Goal: Transaction & Acquisition: Book appointment/travel/reservation

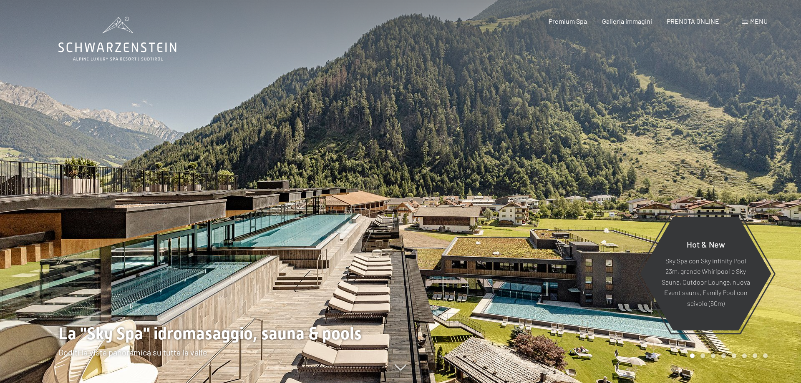
click at [694, 23] on span "PRENOTA ONLINE" at bounding box center [693, 21] width 53 height 8
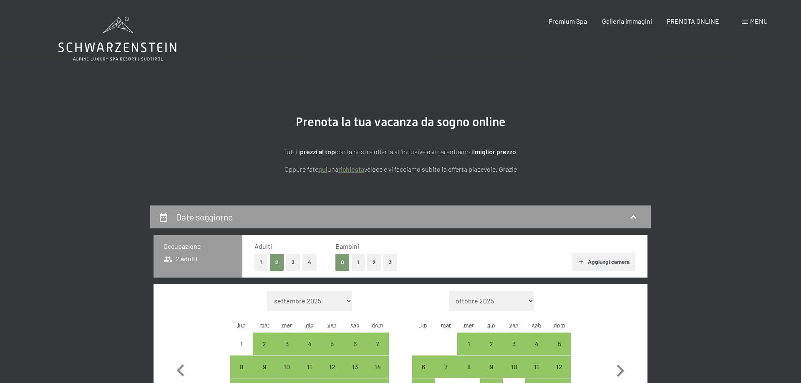
click at [357, 256] on button "1" at bounding box center [358, 262] width 13 height 17
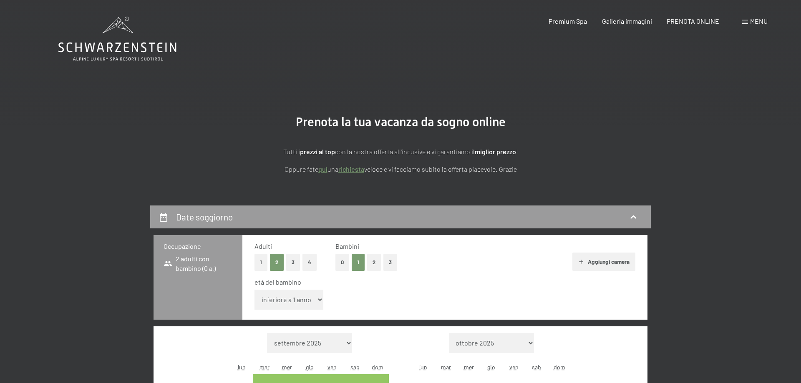
click at [255, 290] on select "inferiore a 1 anno 1 anno 2 anni 3 anni 4 anni 5 anni 6 anni 7 anni 8 anni 9 an…" at bounding box center [289, 300] width 69 height 20
select select "7"
click option "7 anni" at bounding box center [0, 0] width 0 height 0
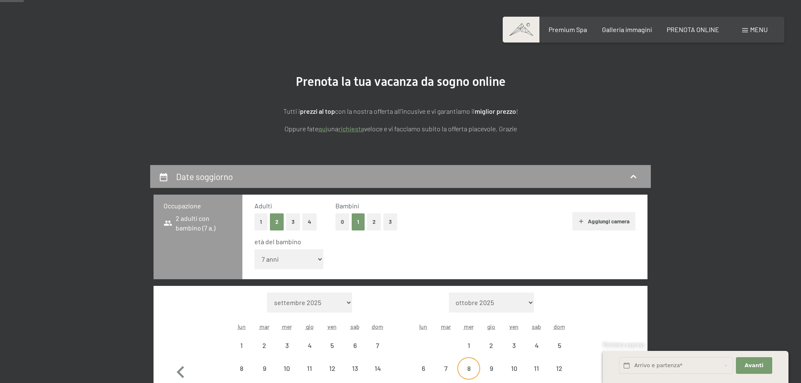
scroll to position [85, 0]
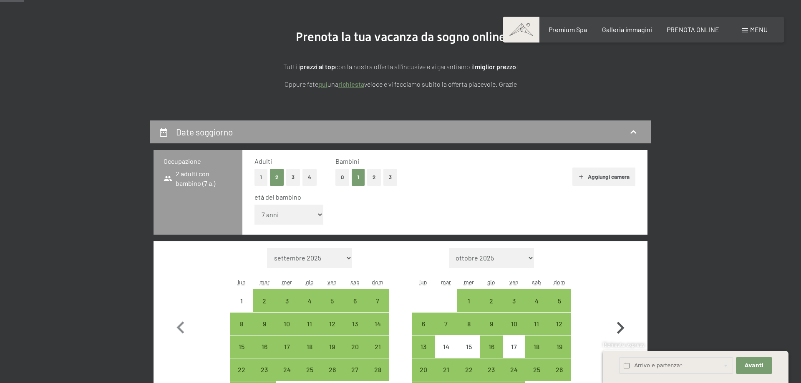
click at [622, 325] on icon "button" at bounding box center [620, 328] width 24 height 24
select select "[DATE]"
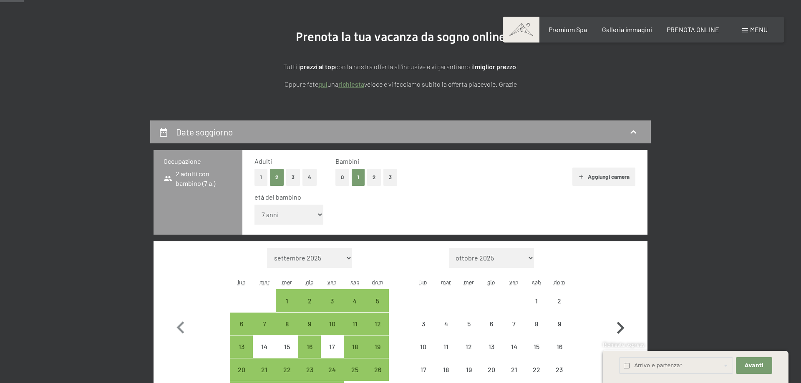
click at [622, 325] on icon "button" at bounding box center [620, 328] width 24 height 24
select select "[DATE]"
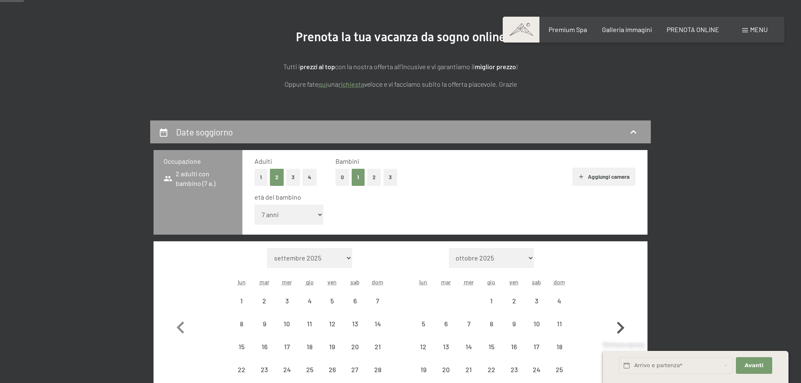
select select "[DATE]"
click at [622, 325] on icon "button" at bounding box center [620, 328] width 24 height 24
select select "[DATE]"
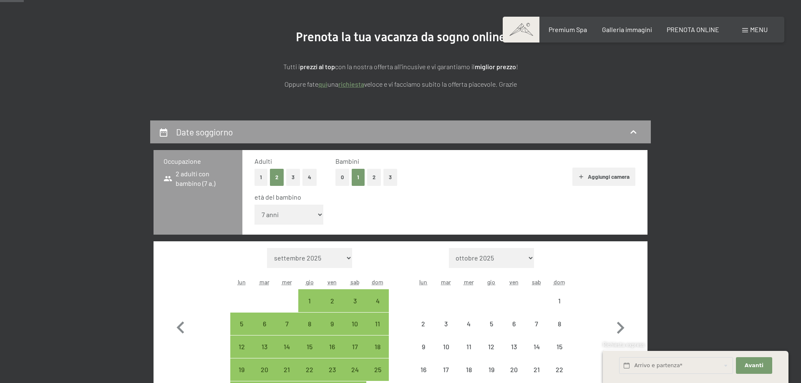
select select "[DATE]"
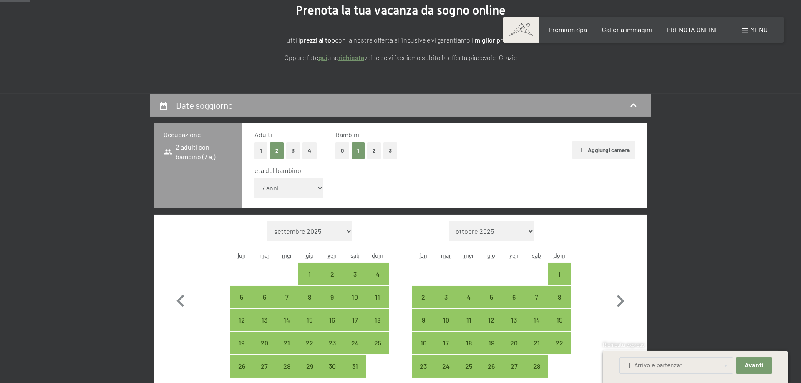
scroll to position [128, 0]
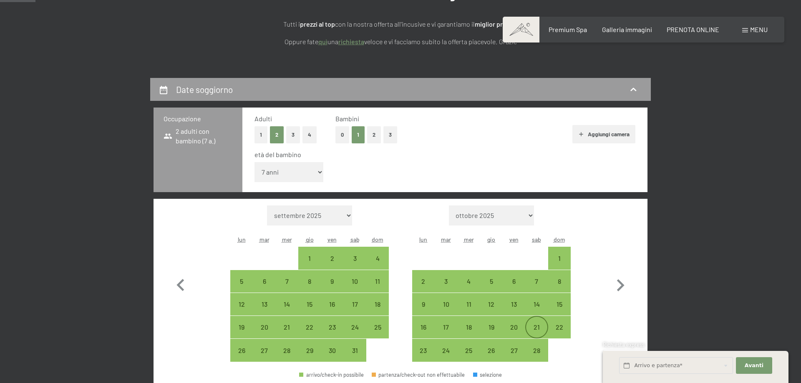
click at [533, 330] on div "21" at bounding box center [536, 334] width 21 height 21
select select "[DATE]"
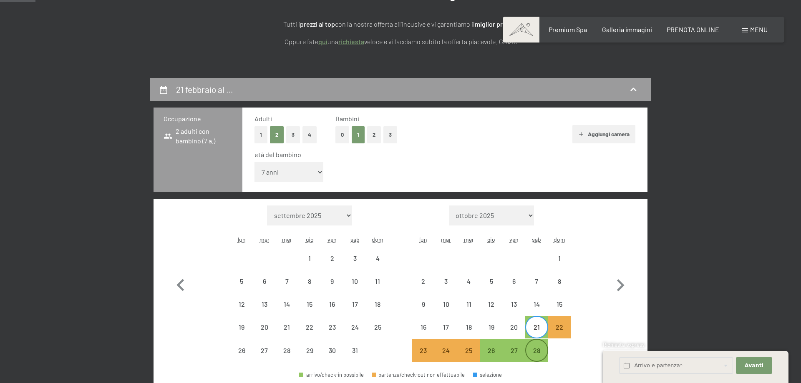
click at [537, 350] on div "28" at bounding box center [536, 358] width 21 height 21
select select "[DATE]"
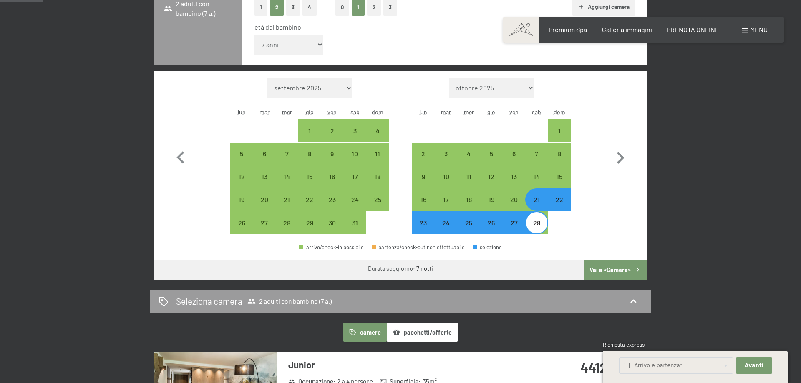
click at [610, 270] on button "Vai a «Camera»" at bounding box center [616, 270] width 64 height 20
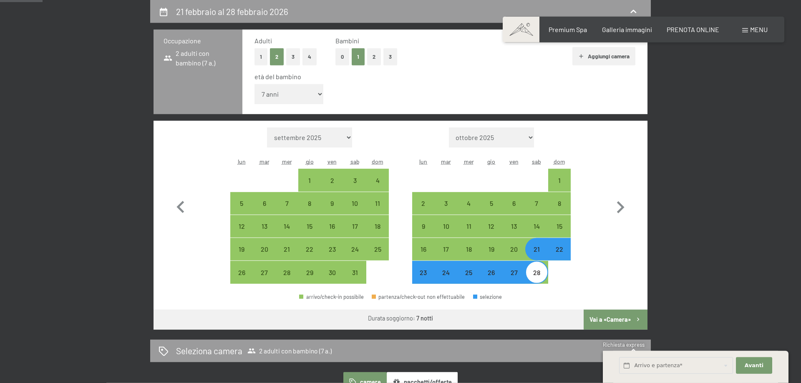
select select "[DATE]"
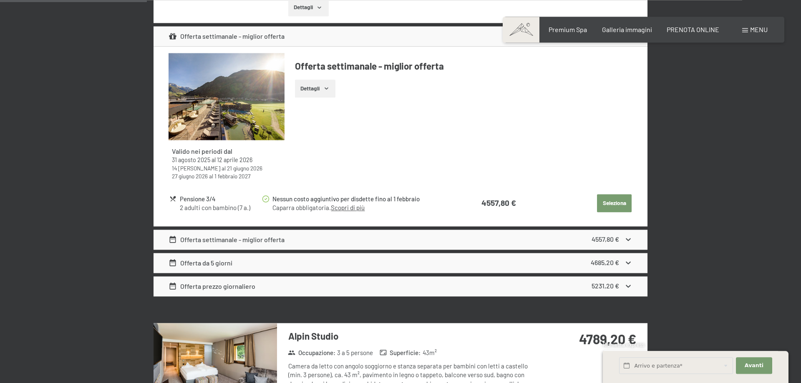
scroll to position [802, 0]
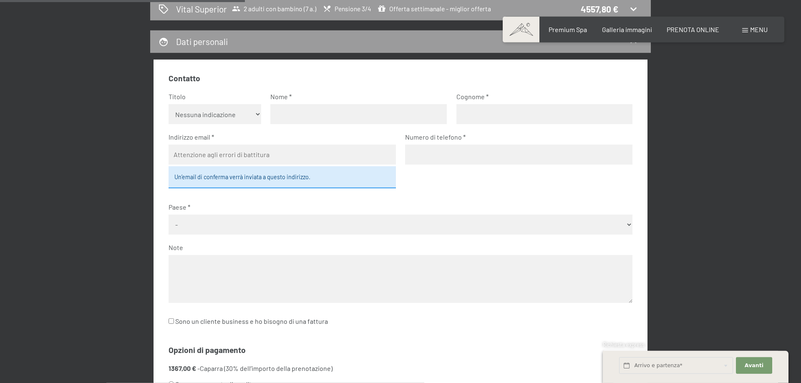
scroll to position [134, 0]
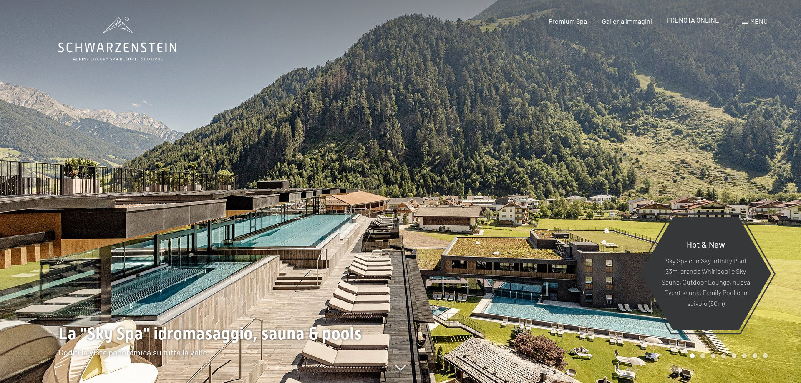
click at [694, 23] on span "PRENOTA ONLINE" at bounding box center [693, 20] width 53 height 8
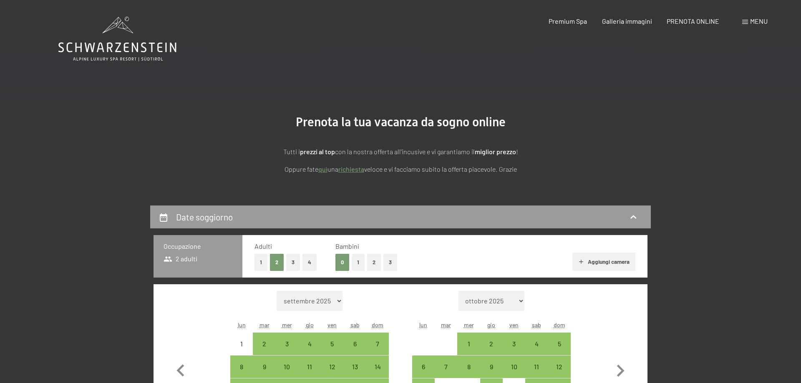
click at [355, 257] on button "1" at bounding box center [358, 262] width 13 height 17
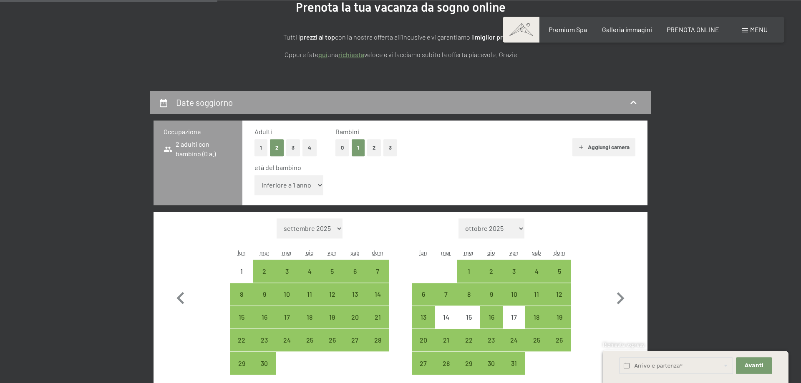
scroll to position [255, 0]
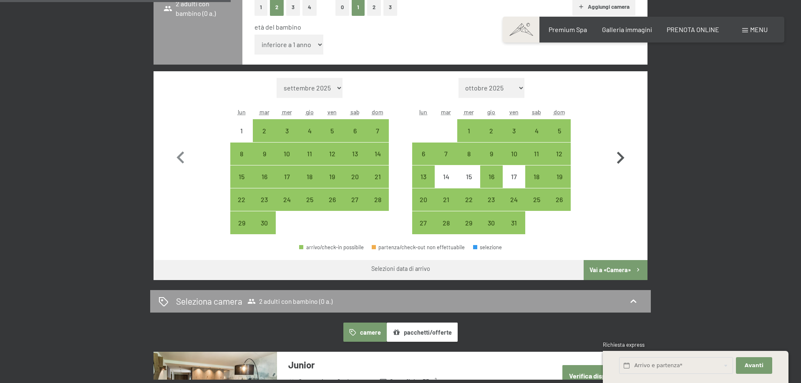
click at [617, 161] on icon "button" at bounding box center [620, 158] width 24 height 24
select select "2025-11-01"
select select "[DATE]"
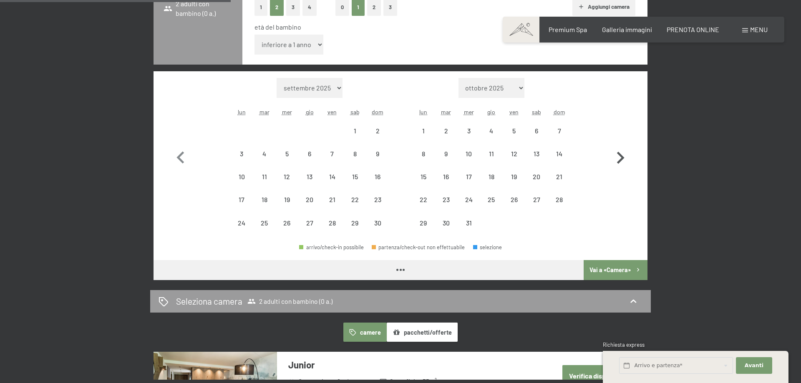
click at [617, 161] on icon "button" at bounding box center [620, 158] width 24 height 24
select select "[DATE]"
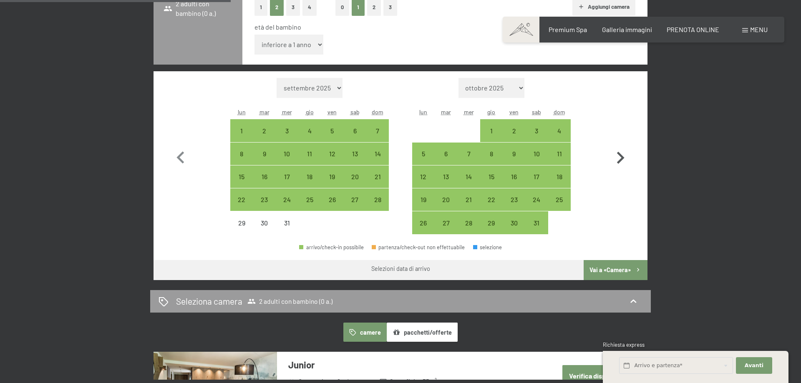
click at [617, 161] on icon "button" at bounding box center [620, 158] width 24 height 24
select select "[DATE]"
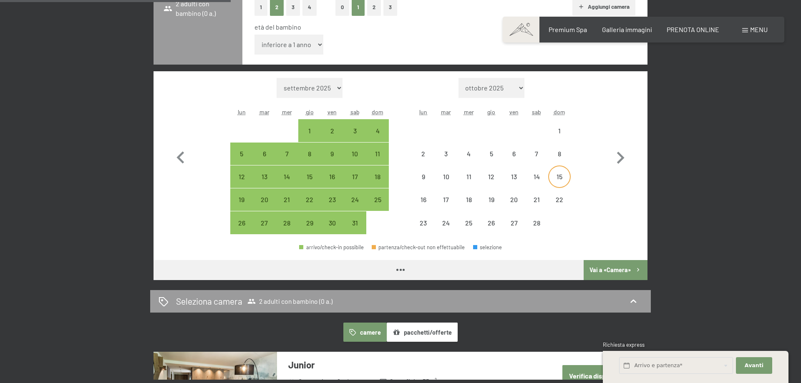
select select "[DATE]"
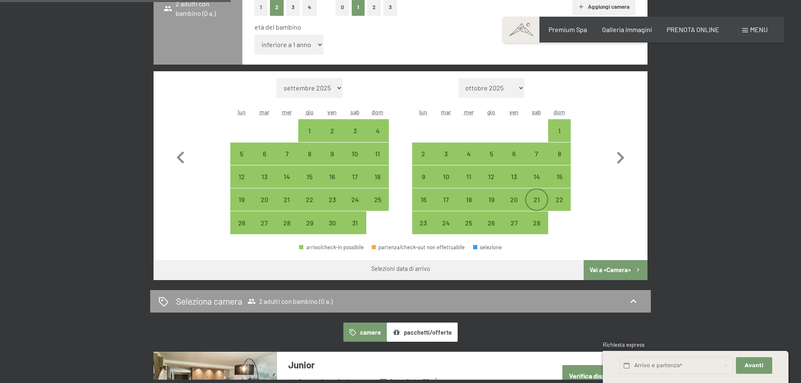
click at [538, 202] on div "21" at bounding box center [536, 207] width 21 height 21
select select "[DATE]"
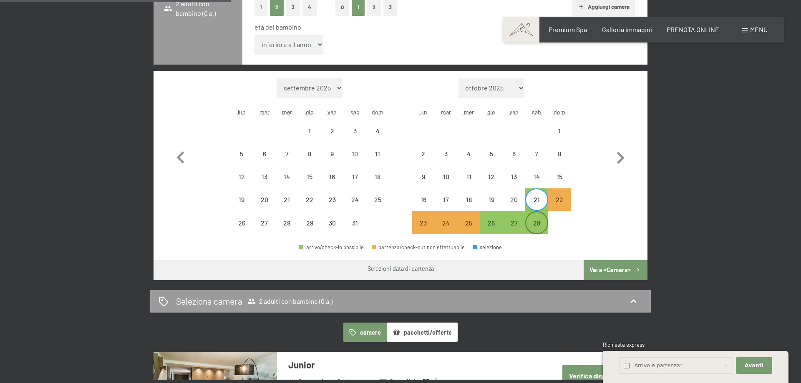
click at [534, 224] on div "28" at bounding box center [536, 230] width 21 height 21
select select "[DATE]"
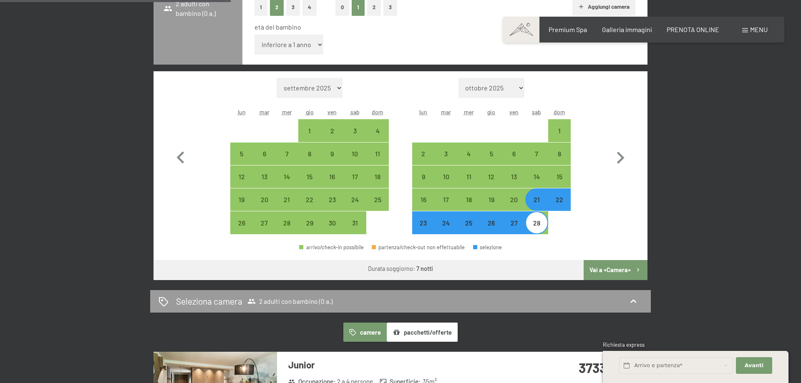
click at [615, 271] on button "Vai a «Camera»" at bounding box center [616, 270] width 64 height 20
select select "[DATE]"
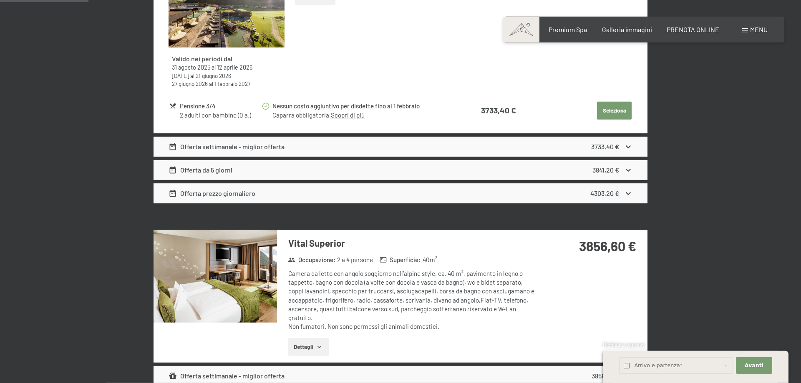
scroll to position [504, 0]
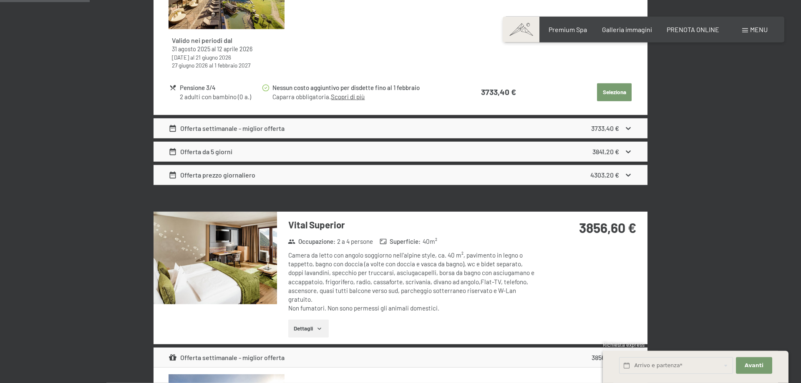
click at [260, 281] on img at bounding box center [216, 258] width 124 height 93
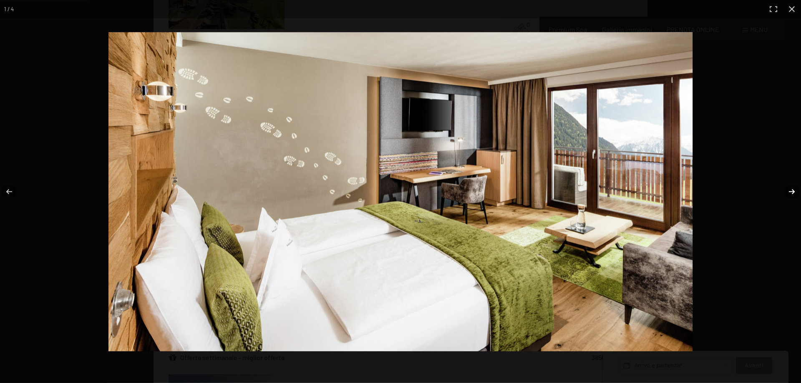
click at [793, 193] on button "button" at bounding box center [786, 192] width 29 height 42
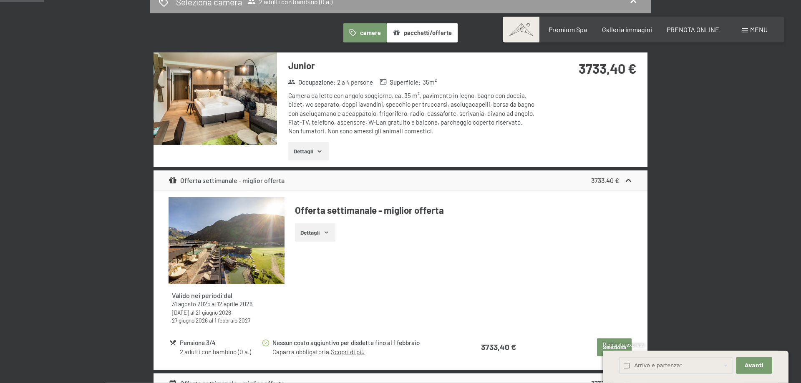
scroll to position [0, 0]
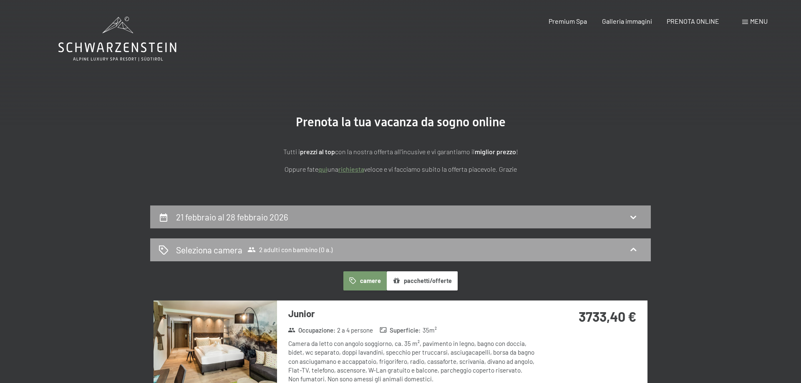
click at [272, 251] on span "2 adulti con bambino (0 a.)" at bounding box center [289, 250] width 85 height 8
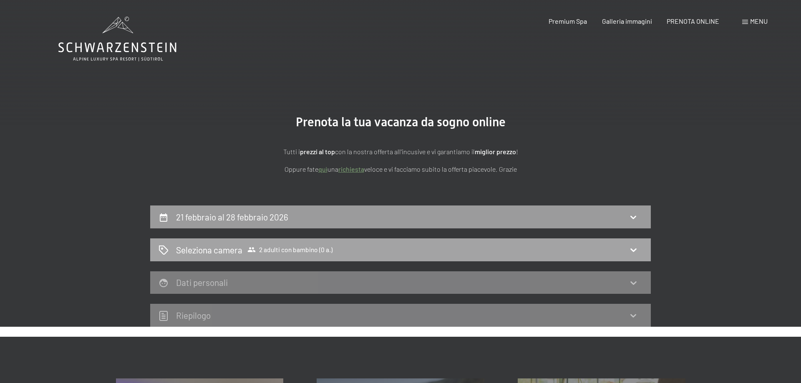
click at [637, 245] on div "Seleziona camera 2 adulti con bambino (0 a.)" at bounding box center [400, 250] width 501 height 23
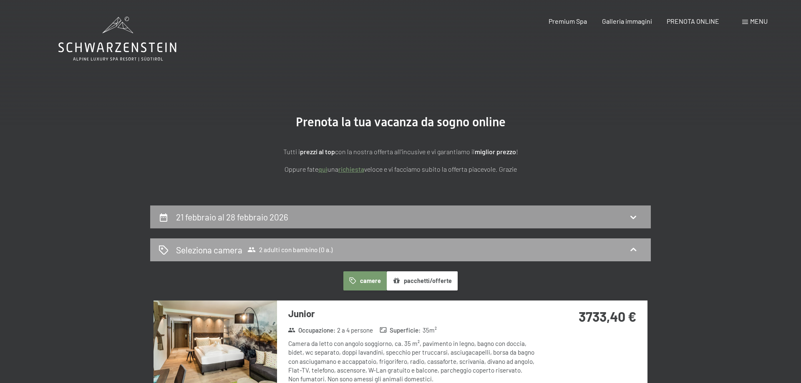
click at [166, 251] on icon at bounding box center [164, 250] width 10 height 10
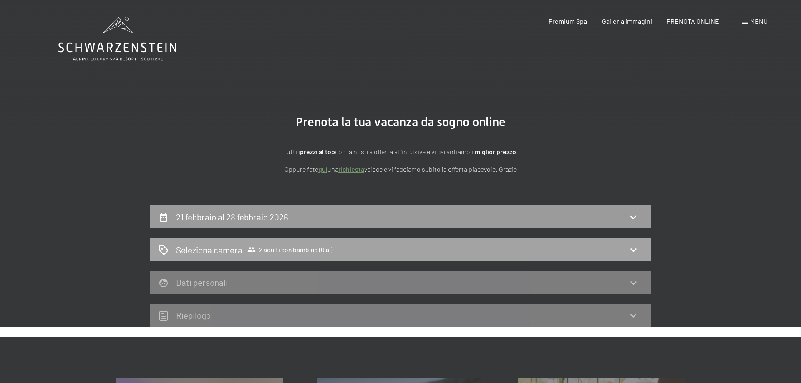
click at [165, 252] on icon at bounding box center [164, 250] width 10 height 10
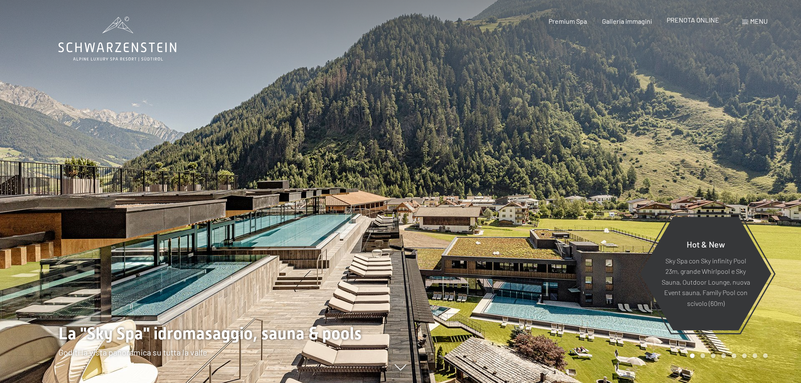
click at [711, 19] on span "PRENOTA ONLINE" at bounding box center [693, 20] width 53 height 8
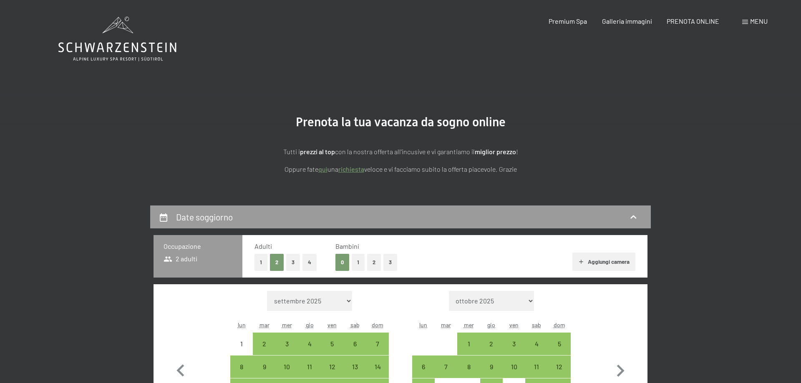
click at [357, 262] on button "1" at bounding box center [358, 262] width 13 height 17
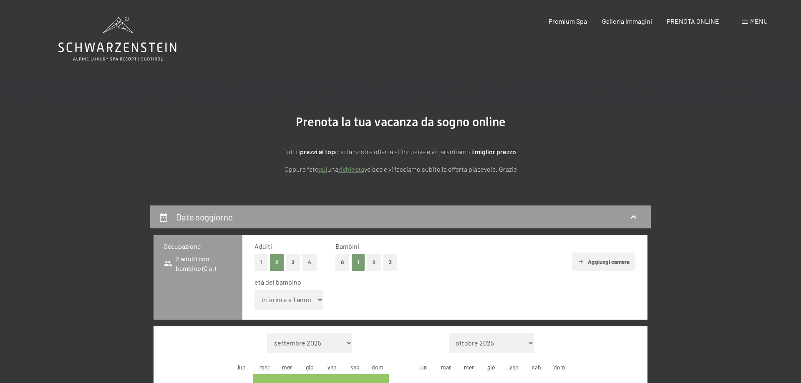
click at [255, 290] on select "inferiore a 1 anno 1 anno 2 anni 3 anni 4 anni 5 anni 6 anni 7 anni 8 anni 9 an…" at bounding box center [289, 300] width 69 height 20
select select "6"
click option "6 anni" at bounding box center [0, 0] width 0 height 0
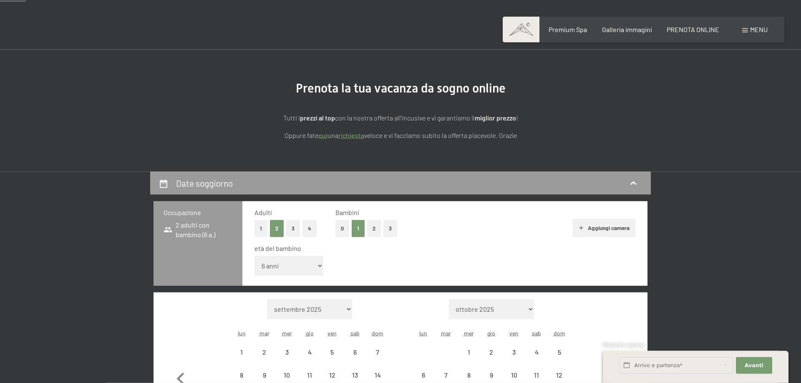
scroll to position [128, 0]
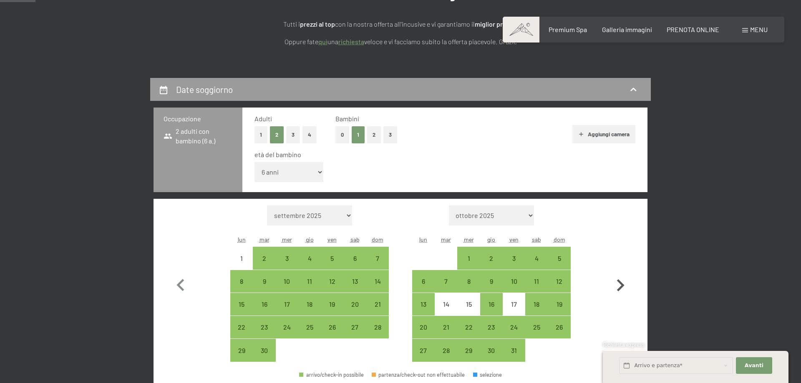
click at [616, 282] on icon "button" at bounding box center [620, 286] width 24 height 24
select select "[DATE]"
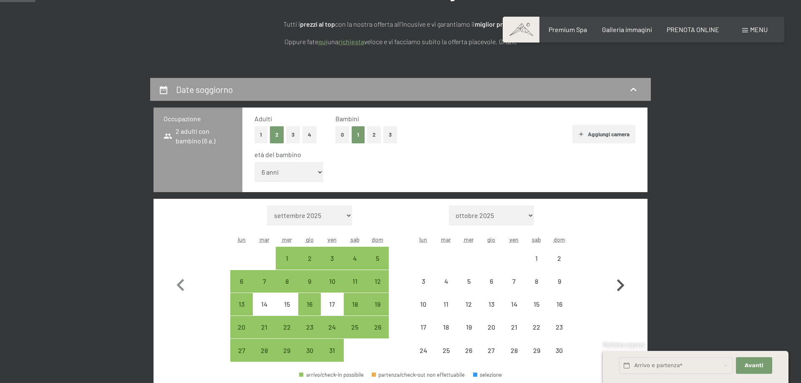
click at [616, 282] on icon "button" at bounding box center [620, 286] width 24 height 24
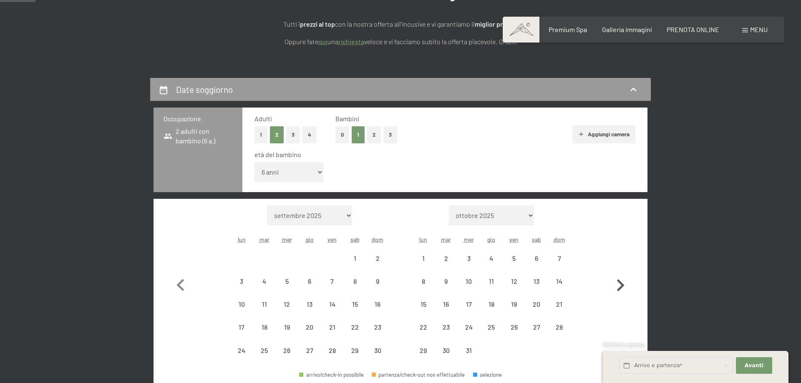
click at [616, 282] on icon "button" at bounding box center [620, 286] width 24 height 24
select select "[DATE]"
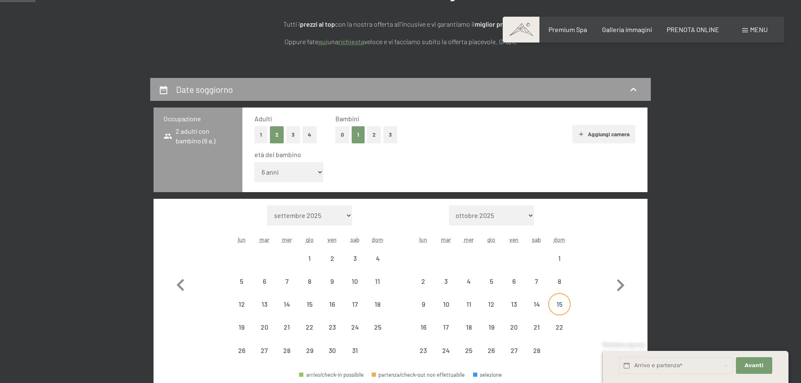
select select "[DATE]"
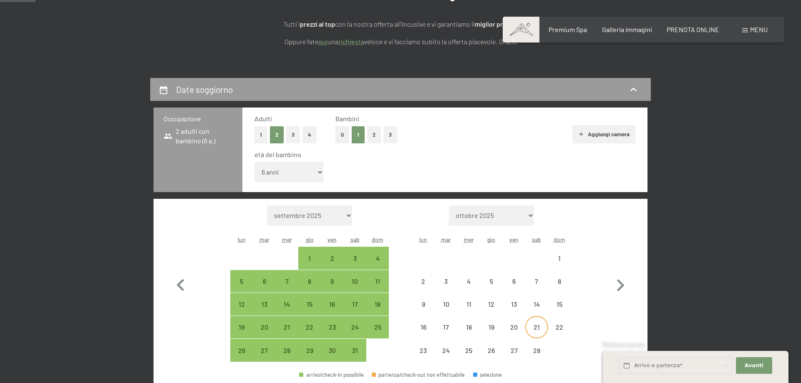
select select "[DATE]"
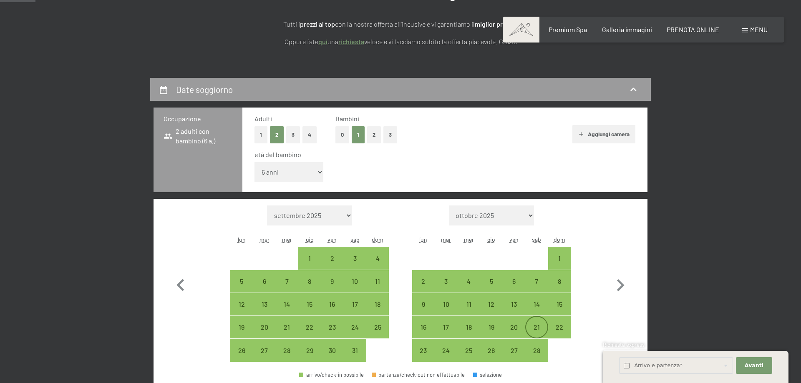
click at [532, 326] on div "21" at bounding box center [536, 334] width 21 height 21
select select "[DATE]"
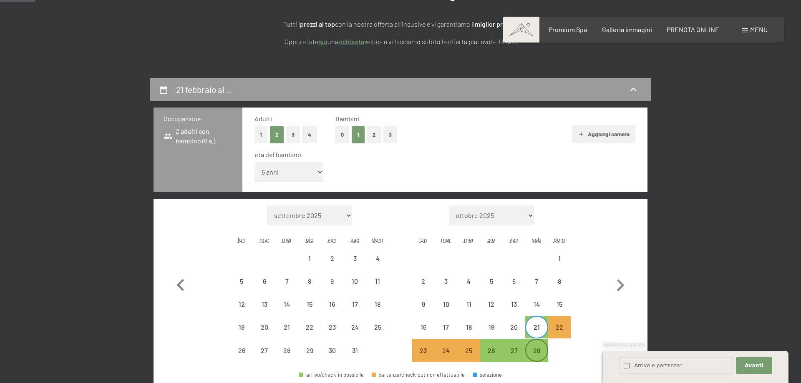
click at [537, 355] on div "28" at bounding box center [536, 358] width 21 height 21
select select "[DATE]"
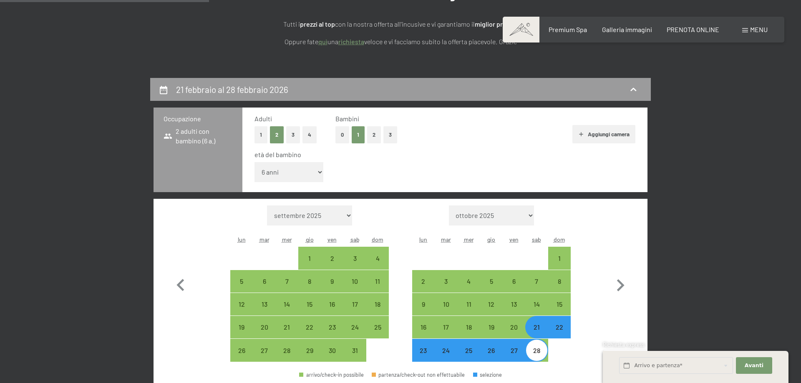
scroll to position [298, 0]
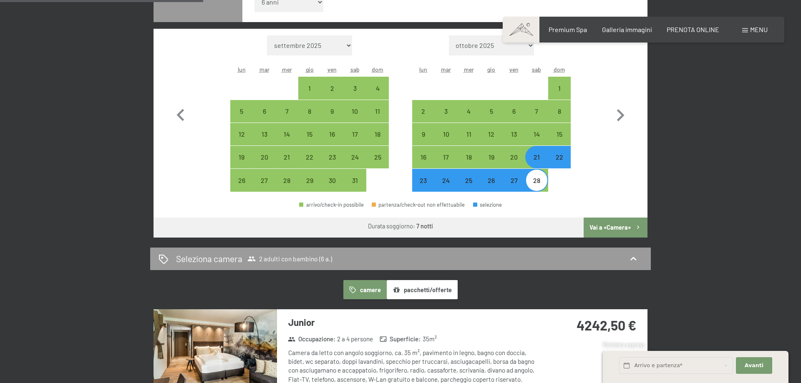
click at [619, 221] on button "Vai a «Camera»" at bounding box center [616, 228] width 64 height 20
select select "[DATE]"
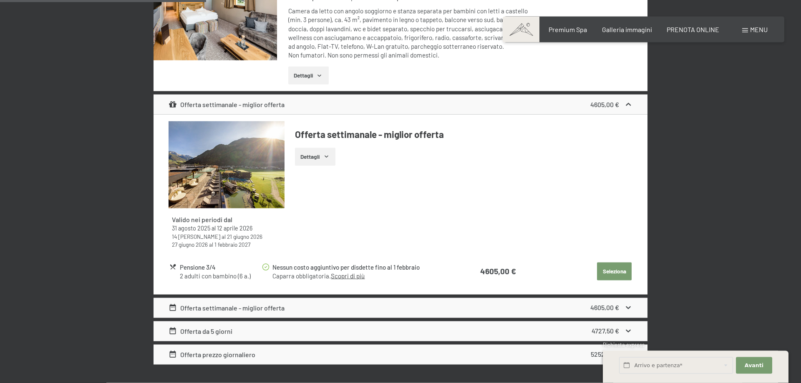
scroll to position [1227, 0]
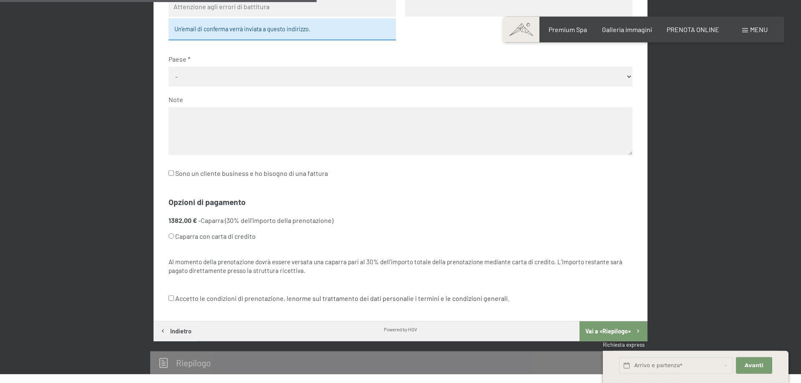
scroll to position [262, 0]
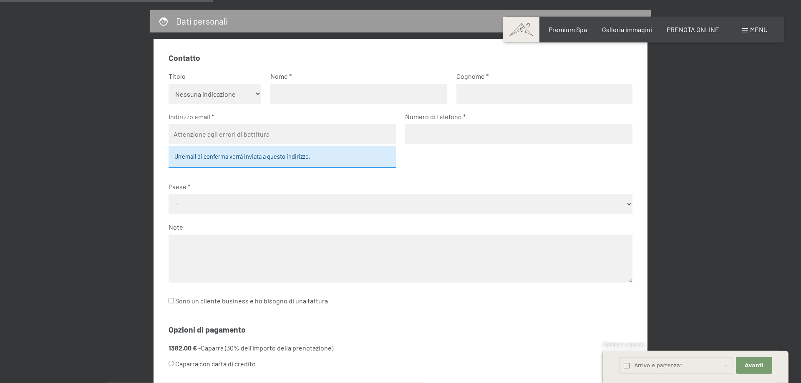
click at [169, 84] on select "Nessuna indicazione Sig.ra Sig." at bounding box center [215, 94] width 93 height 20
select select "m"
click option "Sig." at bounding box center [0, 0] width 0 height 0
click at [298, 101] on input "text" at bounding box center [358, 94] width 177 height 20
type input "[PERSON_NAME]"
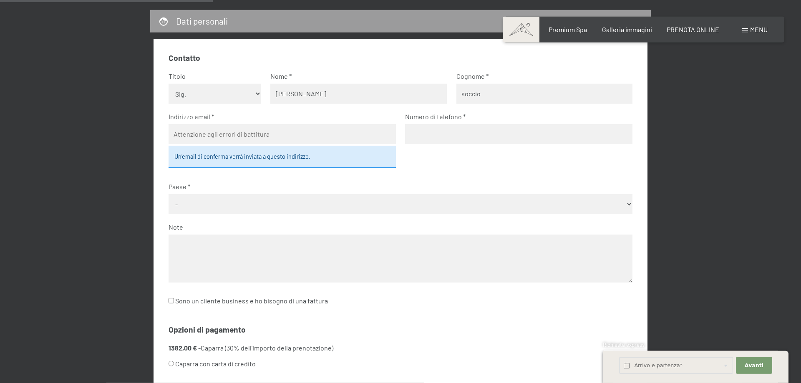
type input "soccio"
click at [195, 139] on input "email" at bounding box center [282, 134] width 227 height 20
type input "[EMAIL_ADDRESS][DOMAIN_NAME]"
click at [471, 137] on input "tel" at bounding box center [518, 134] width 227 height 20
type input "3930158098"
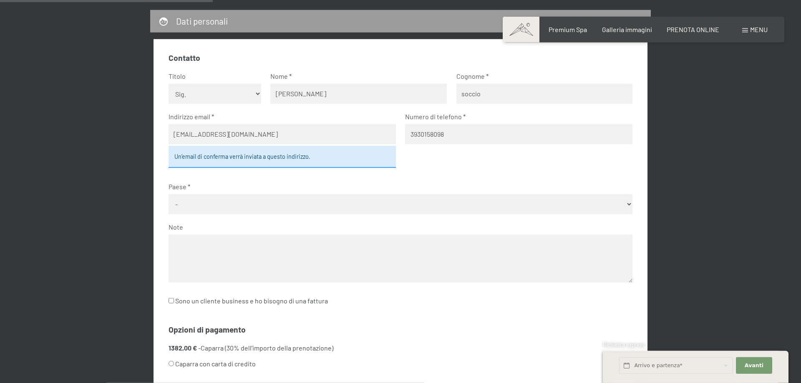
click at [169, 194] on select "- [GEOGRAPHIC_DATA] [GEOGRAPHIC_DATA] [GEOGRAPHIC_DATA] [GEOGRAPHIC_DATA] [GEOG…" at bounding box center [401, 204] width 464 height 20
select select "ITA"
click option "[GEOGRAPHIC_DATA]" at bounding box center [0, 0] width 0 height 0
click at [202, 242] on textarea at bounding box center [401, 259] width 464 height 48
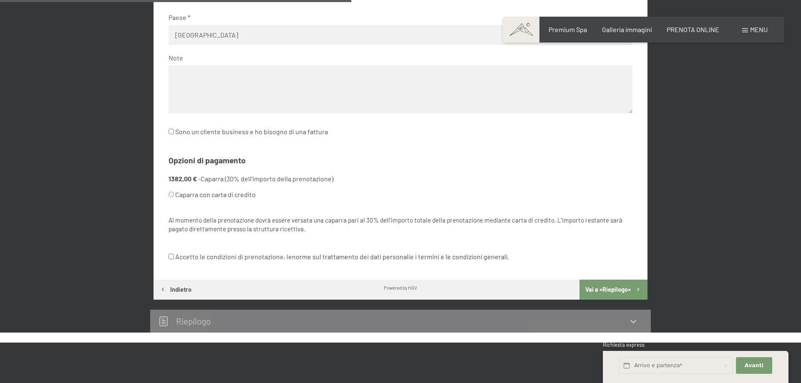
scroll to position [432, 0]
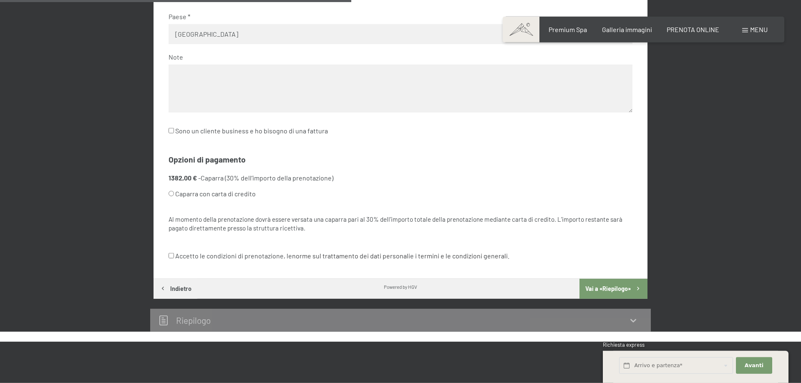
click at [172, 254] on input "Accetto le condizioni di prenotazione, le norme sul trattamento dei dati person…" at bounding box center [171, 255] width 5 height 5
checkbox input "true"
click at [598, 284] on button "Vai a «Riepilogo»" at bounding box center [614, 289] width 68 height 20
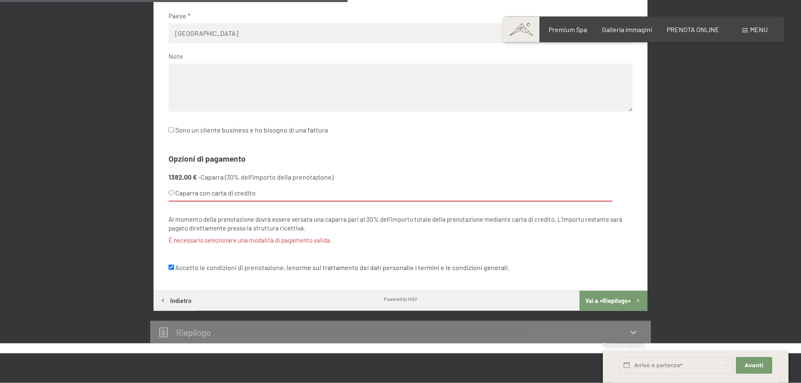
scroll to position [433, 0]
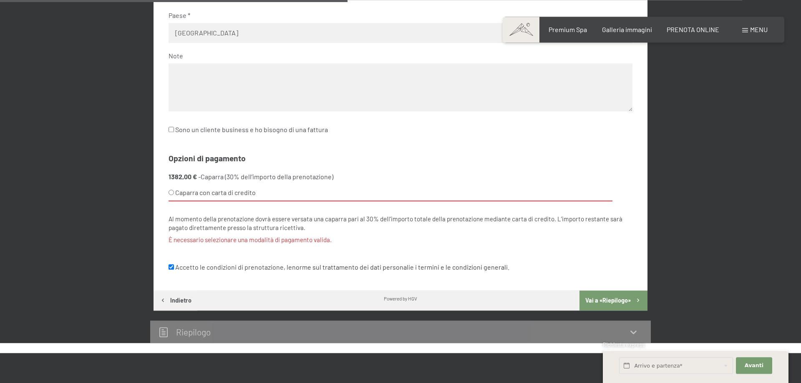
click at [172, 192] on input "Caparra con carta di credito" at bounding box center [171, 192] width 5 height 5
radio input "true"
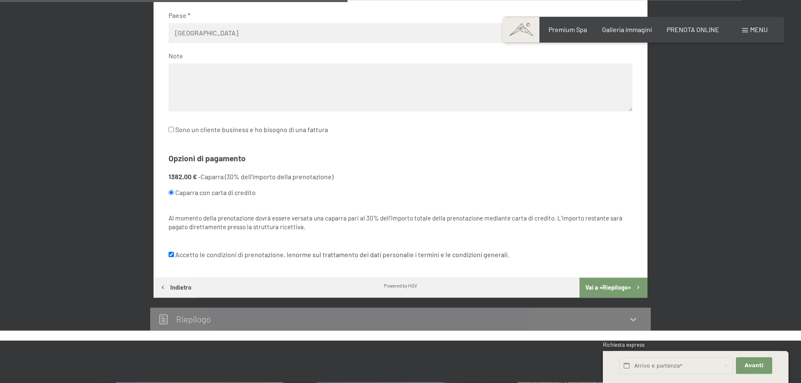
click at [611, 286] on button "Vai a «Riepilogo»" at bounding box center [614, 288] width 68 height 20
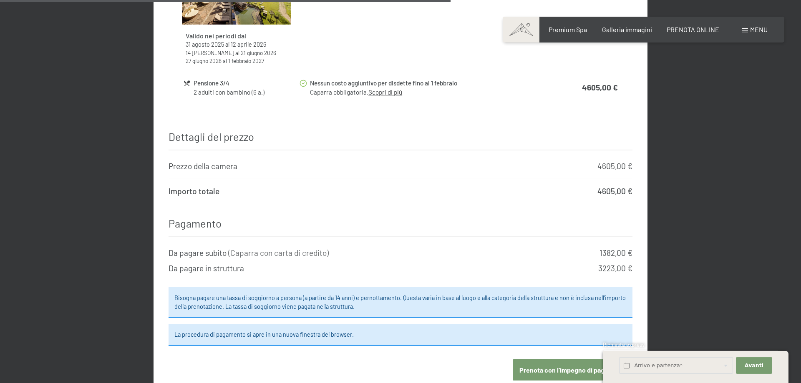
scroll to position [759, 0]
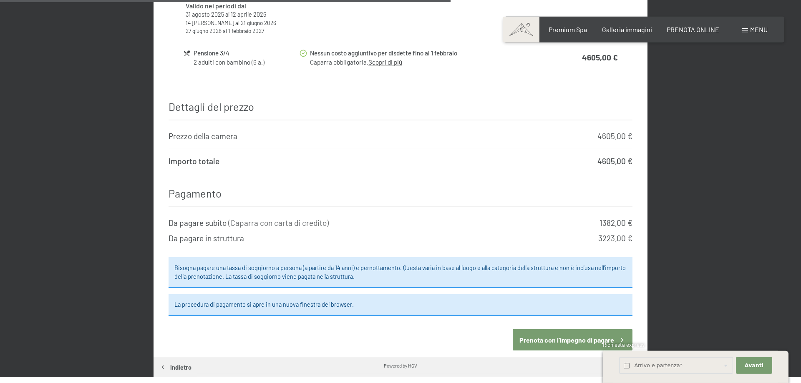
click at [605, 332] on button "Prenota con l’impegno di pagare" at bounding box center [573, 340] width 120 height 21
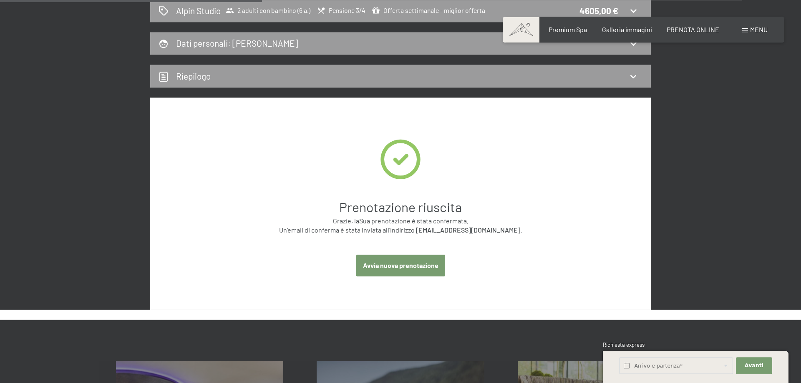
scroll to position [255, 0]
